Goal: Transaction & Acquisition: Download file/media

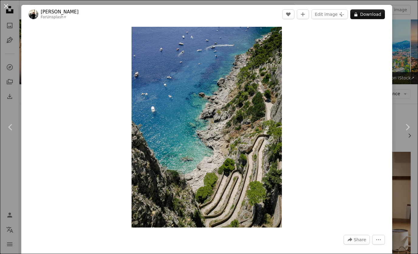
scroll to position [309, 0]
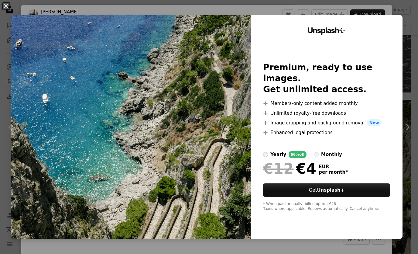
click at [384, 6] on div "An X shape Unsplash+ Premium, ready to use images. Get unlimited access. A plus…" at bounding box center [209, 127] width 418 height 254
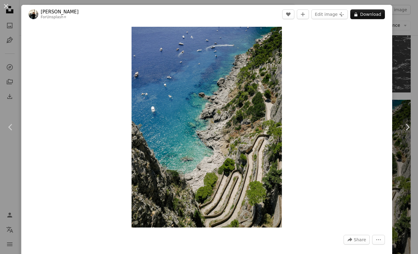
click at [6, 5] on button "An X shape" at bounding box center [5, 5] width 7 height 7
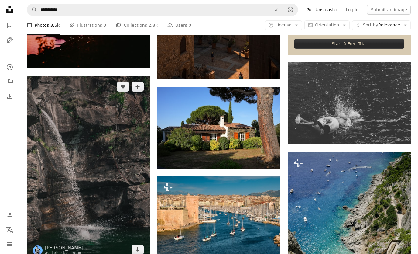
click at [113, 160] on img at bounding box center [88, 168] width 123 height 185
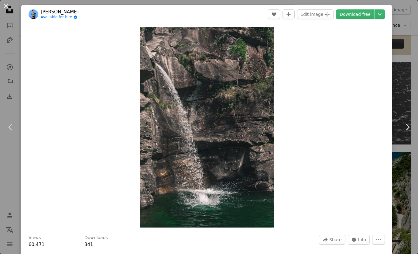
click at [6, 6] on button "An X shape" at bounding box center [5, 5] width 7 height 7
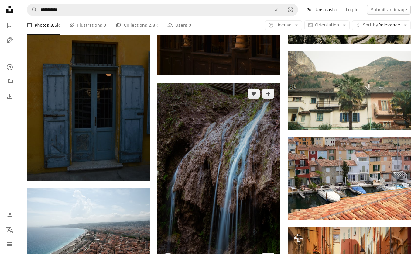
scroll to position [623, 0]
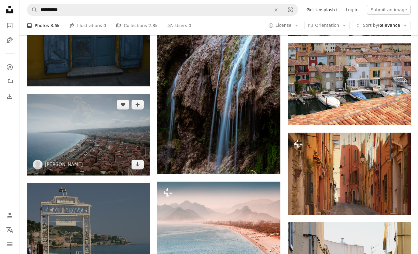
click at [96, 120] on img at bounding box center [88, 135] width 123 height 82
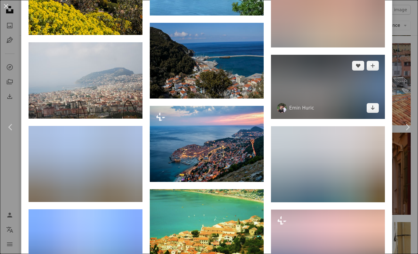
scroll to position [1002, 0]
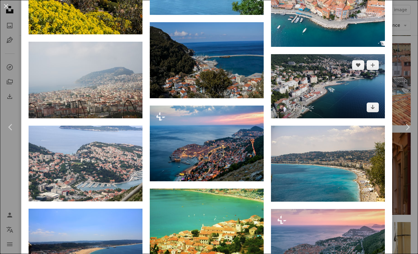
click at [321, 118] on img at bounding box center [328, 86] width 114 height 64
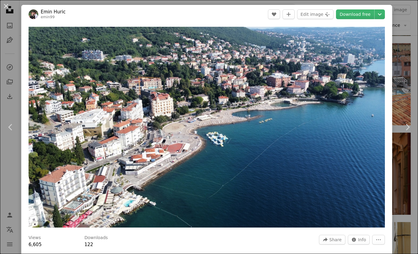
click at [10, 8] on button "An X shape" at bounding box center [5, 5] width 7 height 7
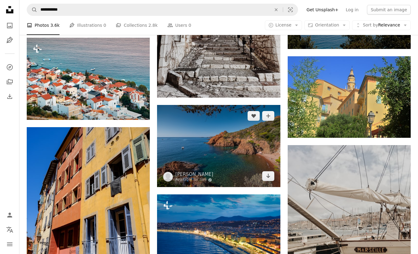
click at [209, 144] on img at bounding box center [218, 146] width 123 height 82
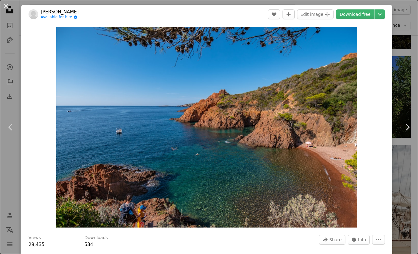
click at [7, 5] on button "An X shape" at bounding box center [5, 5] width 7 height 7
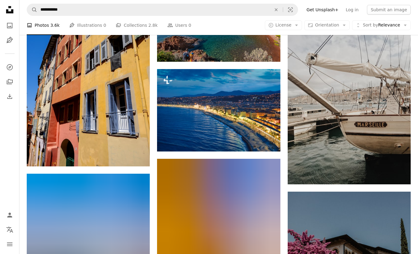
scroll to position [1230, 0]
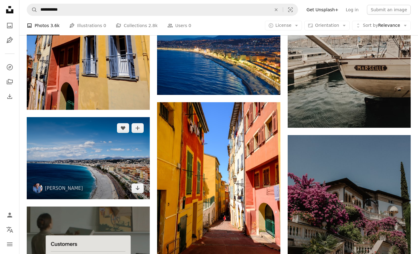
click at [112, 147] on img at bounding box center [88, 158] width 123 height 82
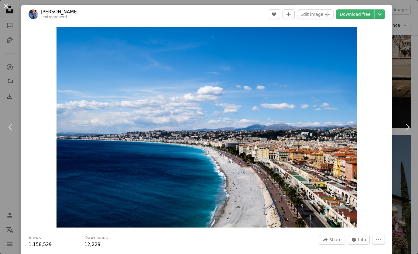
click at [6, 8] on button "An X shape" at bounding box center [5, 5] width 7 height 7
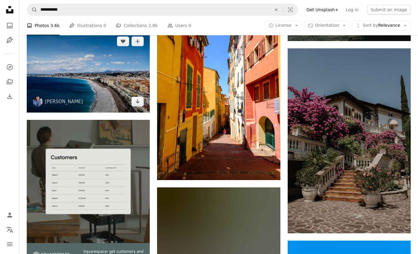
scroll to position [1317, 0]
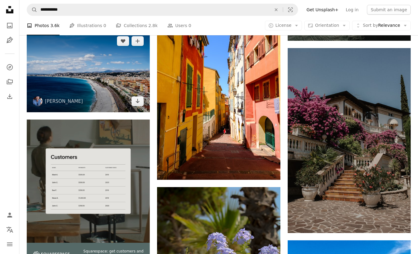
click at [113, 84] on img at bounding box center [88, 71] width 123 height 82
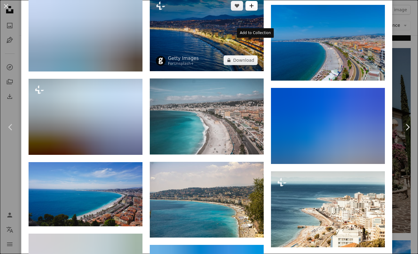
scroll to position [538, 0]
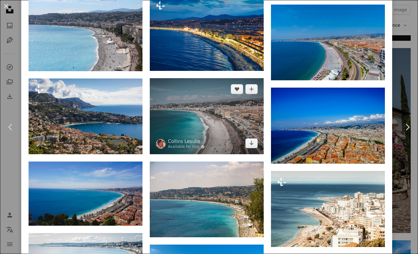
click at [226, 154] on img at bounding box center [207, 116] width 114 height 76
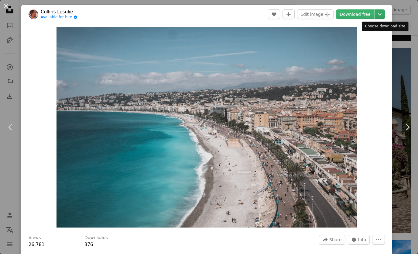
click at [384, 16] on icon "Chevron down" at bounding box center [380, 14] width 10 height 7
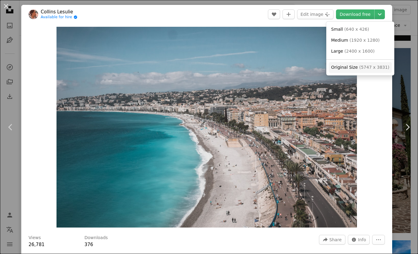
click at [370, 67] on span "( 5747 x 3831 )" at bounding box center [374, 67] width 30 height 5
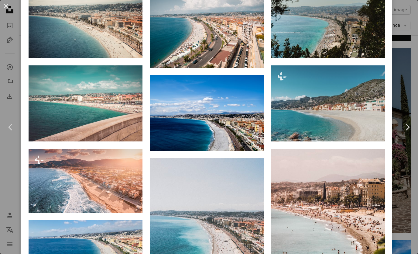
scroll to position [467, 0]
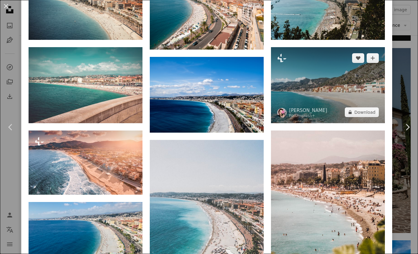
click at [329, 123] on img at bounding box center [328, 85] width 114 height 76
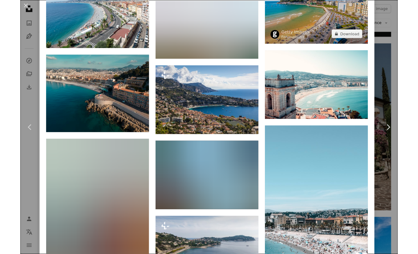
scroll to position [823, 0]
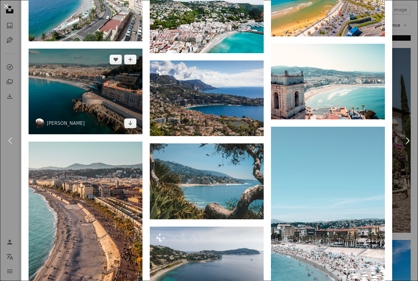
click at [111, 119] on img at bounding box center [86, 91] width 114 height 85
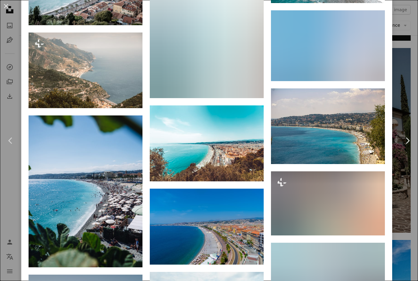
scroll to position [1247, 0]
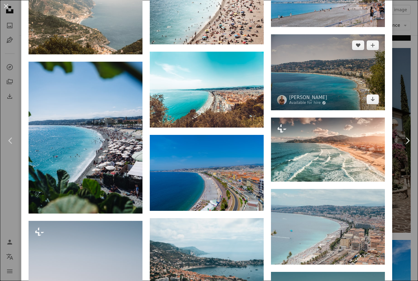
click at [292, 97] on img at bounding box center [328, 72] width 114 height 76
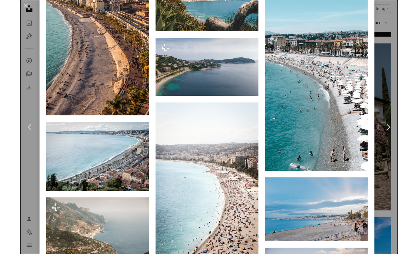
scroll to position [933, 0]
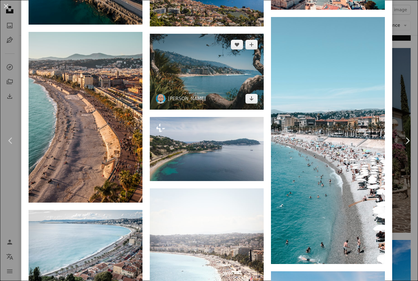
click at [212, 98] on img at bounding box center [207, 72] width 114 height 76
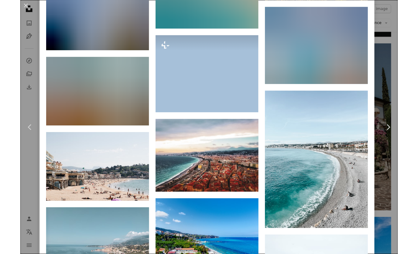
scroll to position [1782, 0]
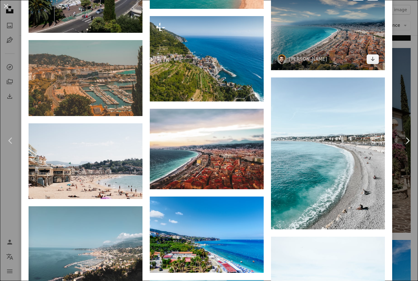
click at [326, 70] on img at bounding box center [328, 27] width 114 height 85
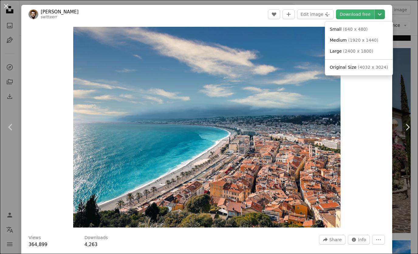
click at [384, 17] on icon "Chevron down" at bounding box center [380, 14] width 10 height 7
click at [378, 65] on span "( 4032 x 3024 )" at bounding box center [373, 67] width 30 height 5
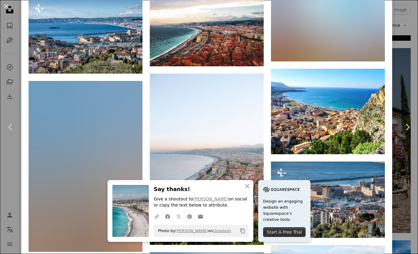
scroll to position [662, 0]
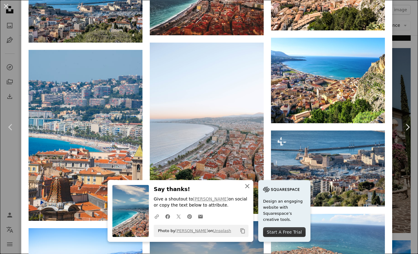
click at [247, 188] on icon "button" at bounding box center [247, 186] width 4 height 4
click at [247, 189] on icon "An X shape" at bounding box center [247, 185] width 7 height 7
click at [247, 188] on icon "button" at bounding box center [247, 186] width 4 height 4
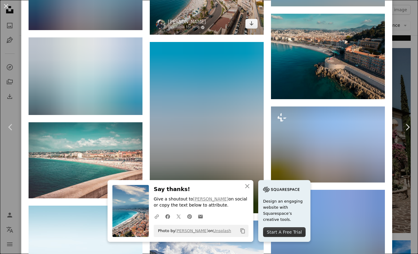
scroll to position [1134, 0]
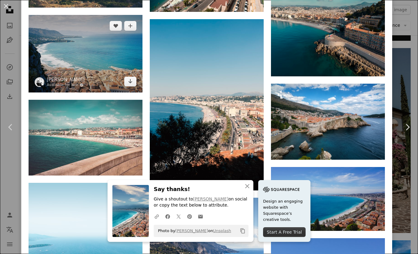
click at [110, 92] on img at bounding box center [86, 53] width 114 height 77
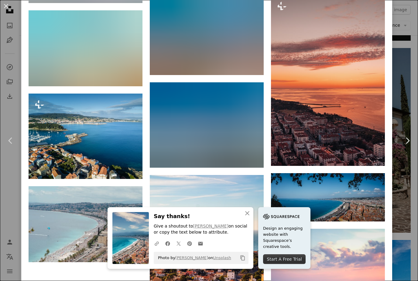
scroll to position [3511, 0]
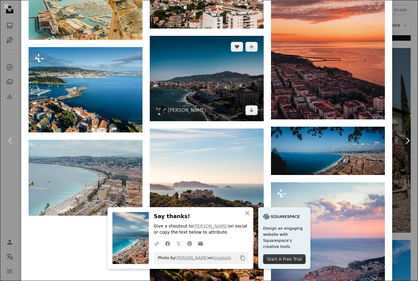
click at [195, 121] on img at bounding box center [207, 78] width 114 height 85
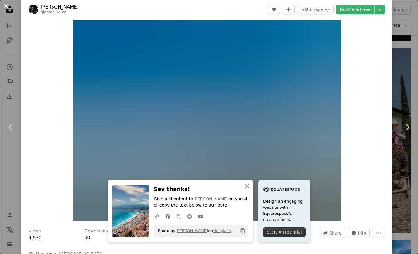
scroll to position [5, 0]
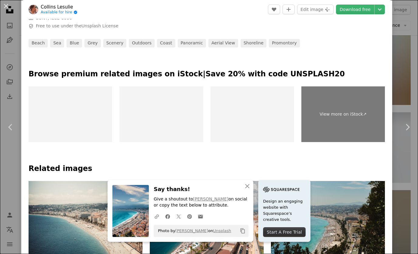
scroll to position [348, 0]
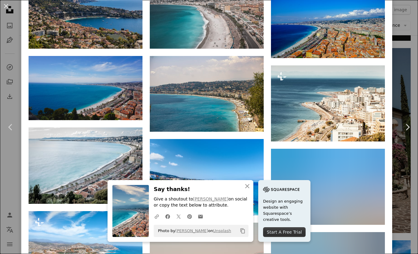
scroll to position [756, 0]
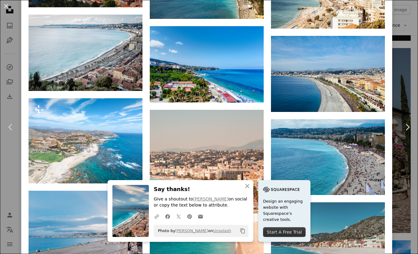
click at [7, 6] on button "An X shape" at bounding box center [5, 5] width 7 height 7
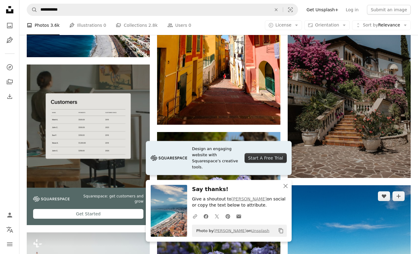
scroll to position [1372, 0]
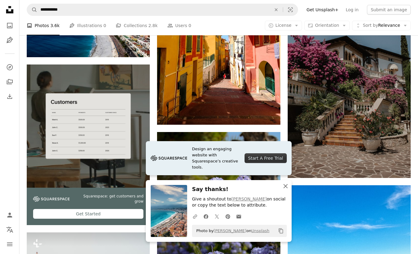
click at [285, 189] on icon "An X shape" at bounding box center [285, 185] width 7 height 7
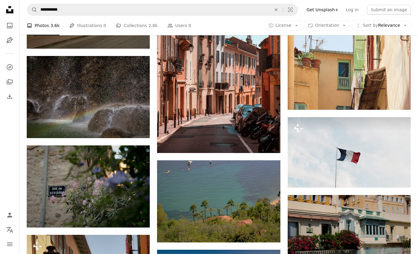
scroll to position [2529, 0]
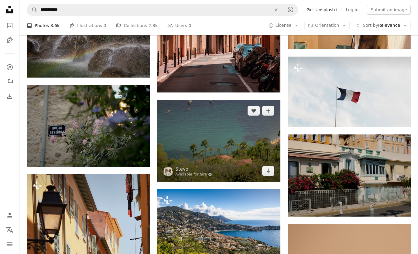
click at [233, 159] on img at bounding box center [218, 141] width 123 height 82
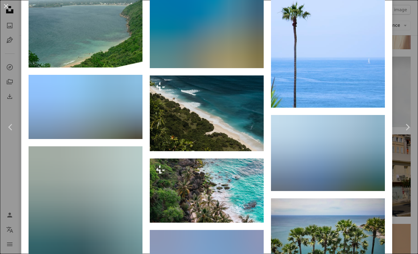
scroll to position [961, 0]
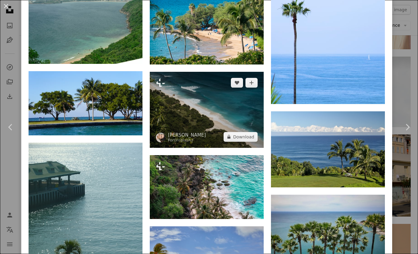
click at [203, 148] on img at bounding box center [207, 110] width 114 height 76
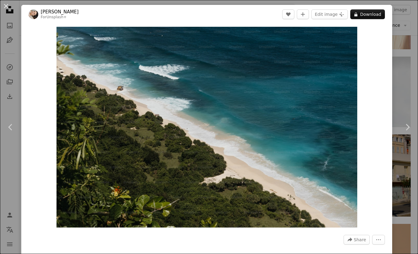
click at [8, 8] on button "An X shape" at bounding box center [5, 5] width 7 height 7
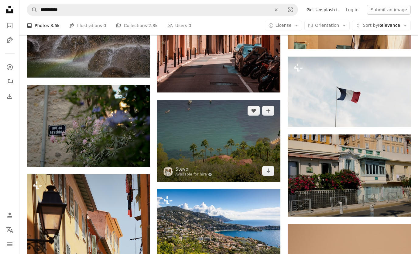
click at [180, 120] on img at bounding box center [218, 141] width 123 height 82
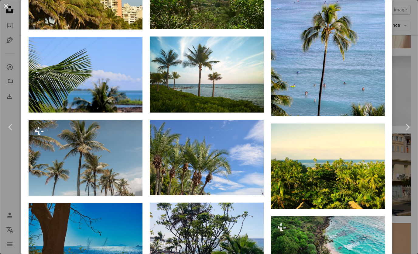
scroll to position [2529, 0]
click at [6, 7] on button "An X shape" at bounding box center [5, 5] width 7 height 7
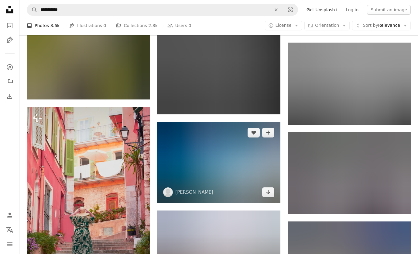
scroll to position [2878, 0]
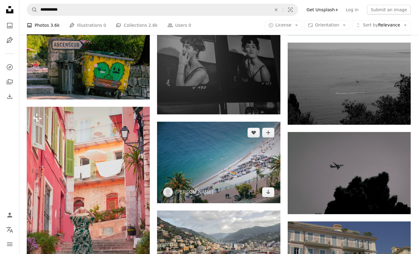
click at [208, 144] on img at bounding box center [218, 162] width 123 height 81
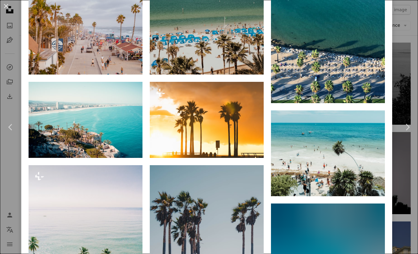
scroll to position [470, 0]
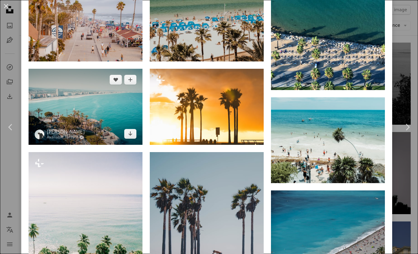
click at [118, 145] on img at bounding box center [86, 107] width 114 height 76
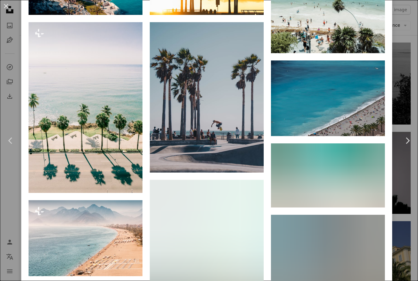
scroll to position [649, 0]
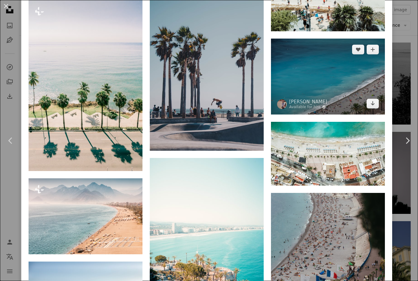
click at [312, 90] on img at bounding box center [328, 77] width 114 height 76
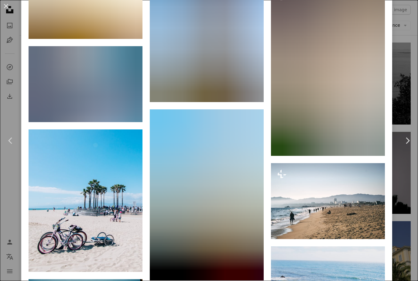
scroll to position [1637, 0]
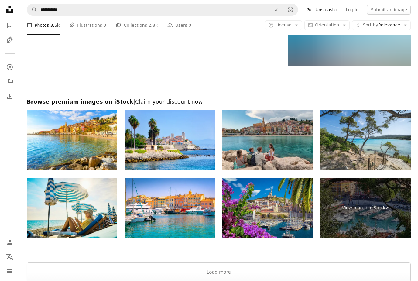
scroll to position [3801, 0]
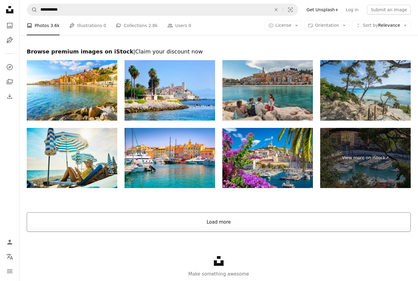
click at [247, 220] on button "Load more" at bounding box center [219, 221] width 384 height 19
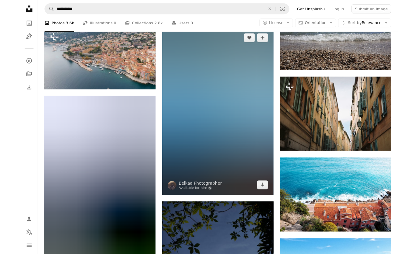
scroll to position [3622, 0]
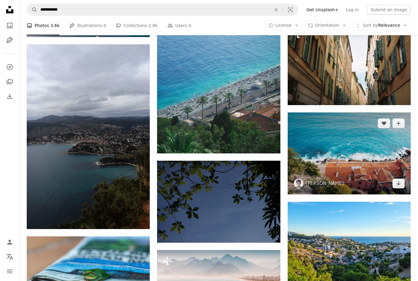
click at [331, 155] on img at bounding box center [349, 153] width 123 height 82
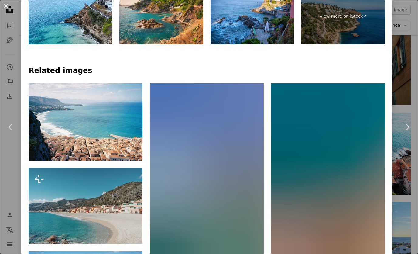
scroll to position [386, 0]
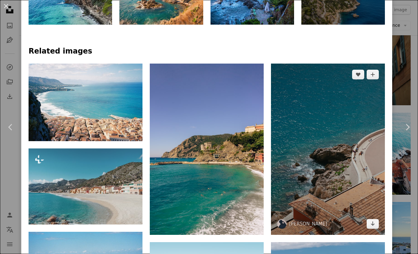
click at [311, 185] on img at bounding box center [328, 148] width 114 height 171
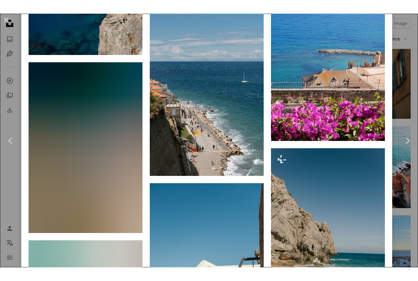
scroll to position [1078, 0]
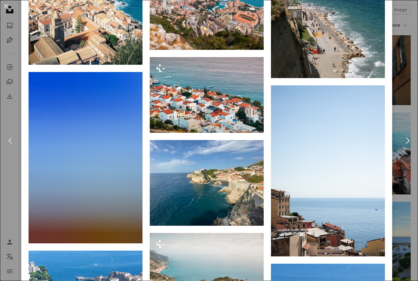
scroll to position [795, 0]
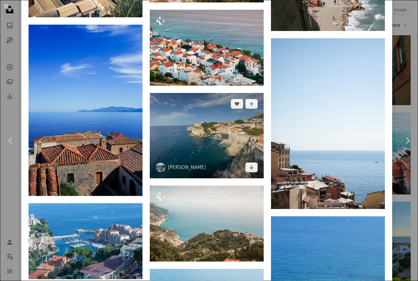
click at [214, 178] on img at bounding box center [207, 135] width 114 height 85
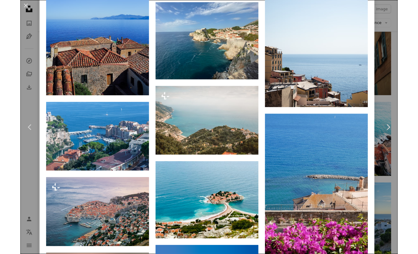
scroll to position [948, 0]
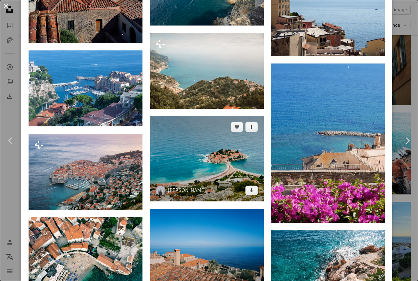
click at [234, 188] on img at bounding box center [207, 158] width 114 height 85
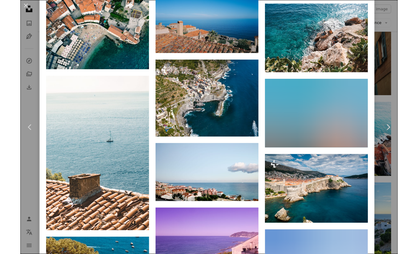
scroll to position [1191, 0]
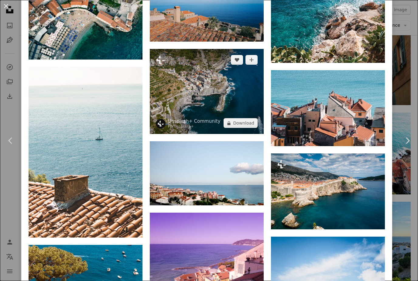
click at [196, 110] on img at bounding box center [207, 91] width 114 height 85
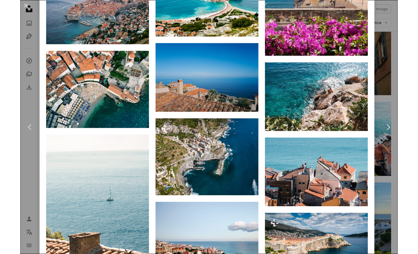
scroll to position [1161, 0]
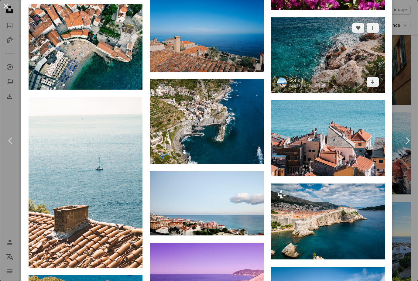
click at [303, 58] on img at bounding box center [328, 55] width 114 height 76
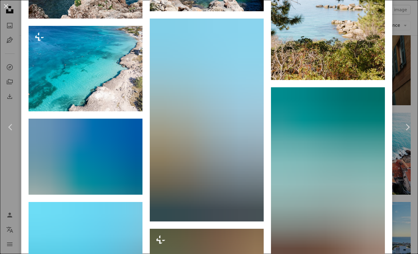
scroll to position [1633, 0]
